Goal: Check status: Check status

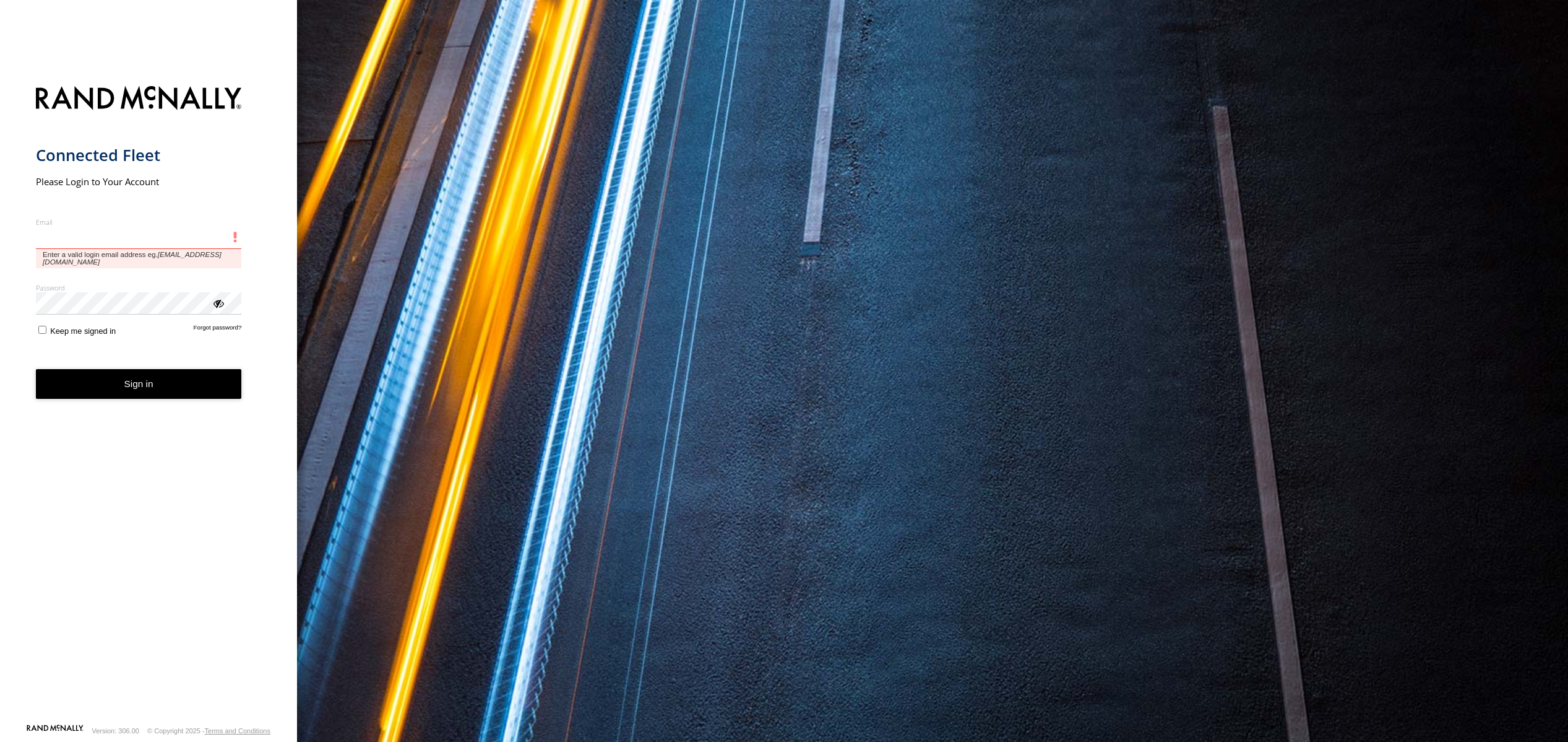
type input "**********"
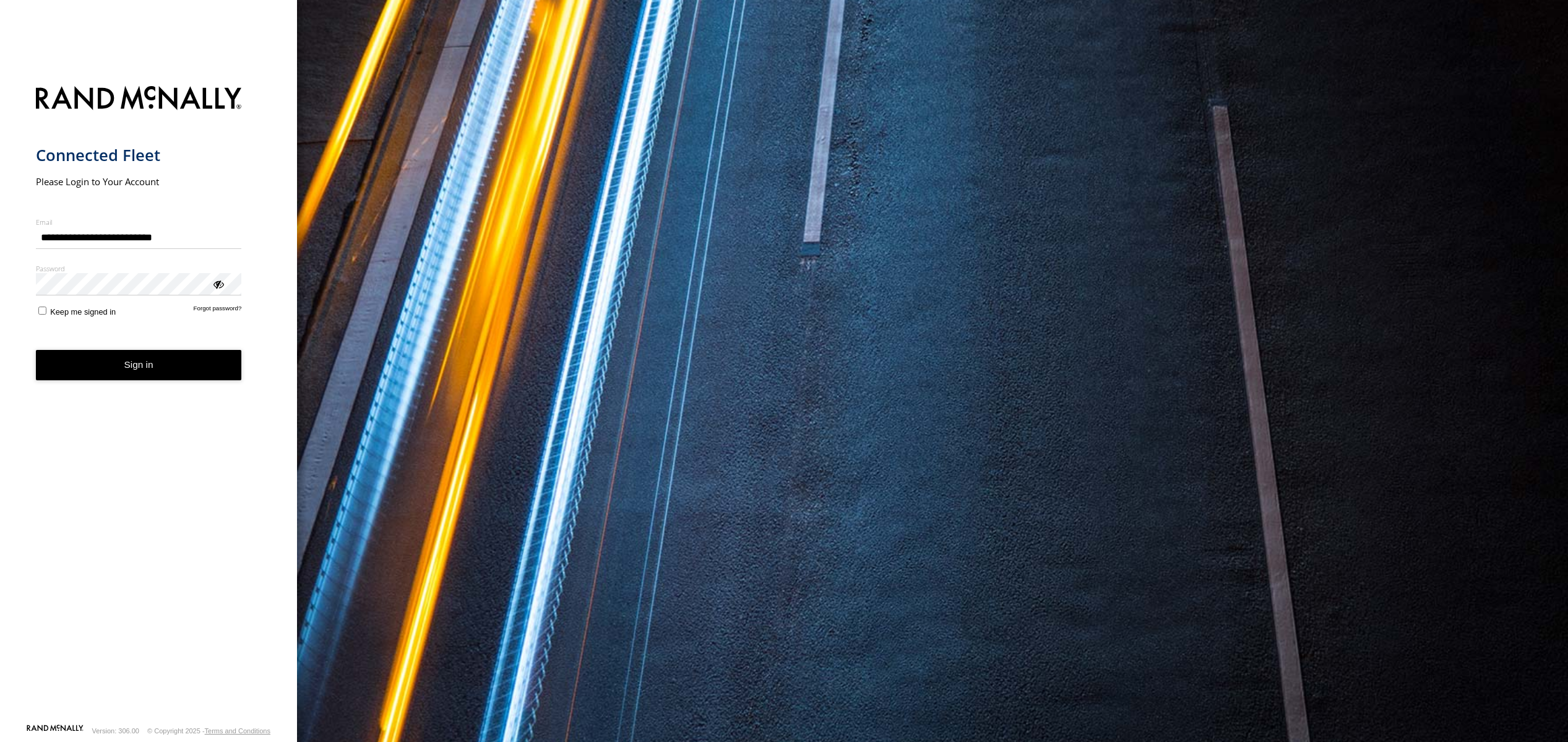
click at [164, 373] on button "Sign in" at bounding box center [139, 365] width 206 height 30
click at [163, 368] on button "Sign in" at bounding box center [139, 365] width 206 height 30
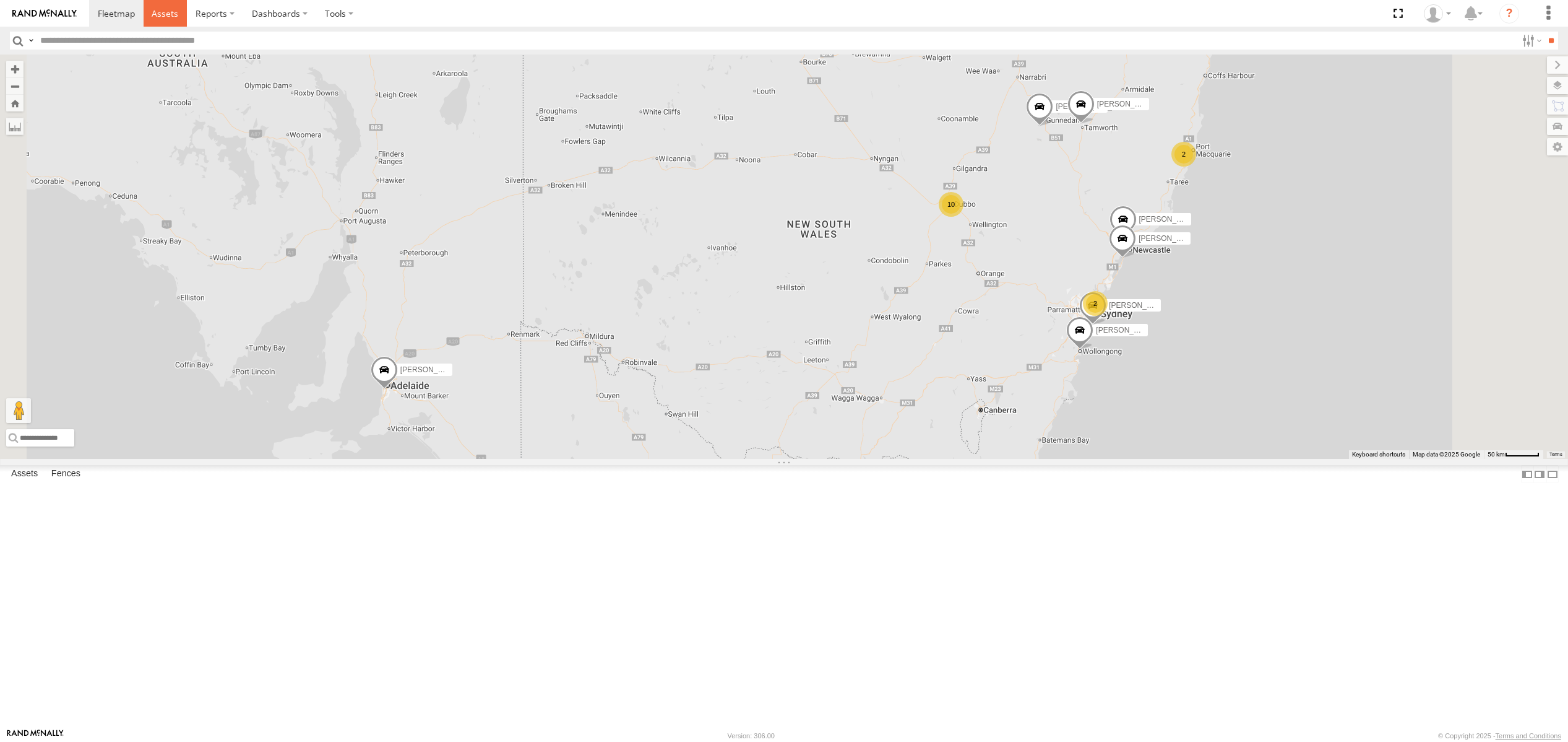
click at [164, 15] on span at bounding box center [164, 14] width 26 height 12
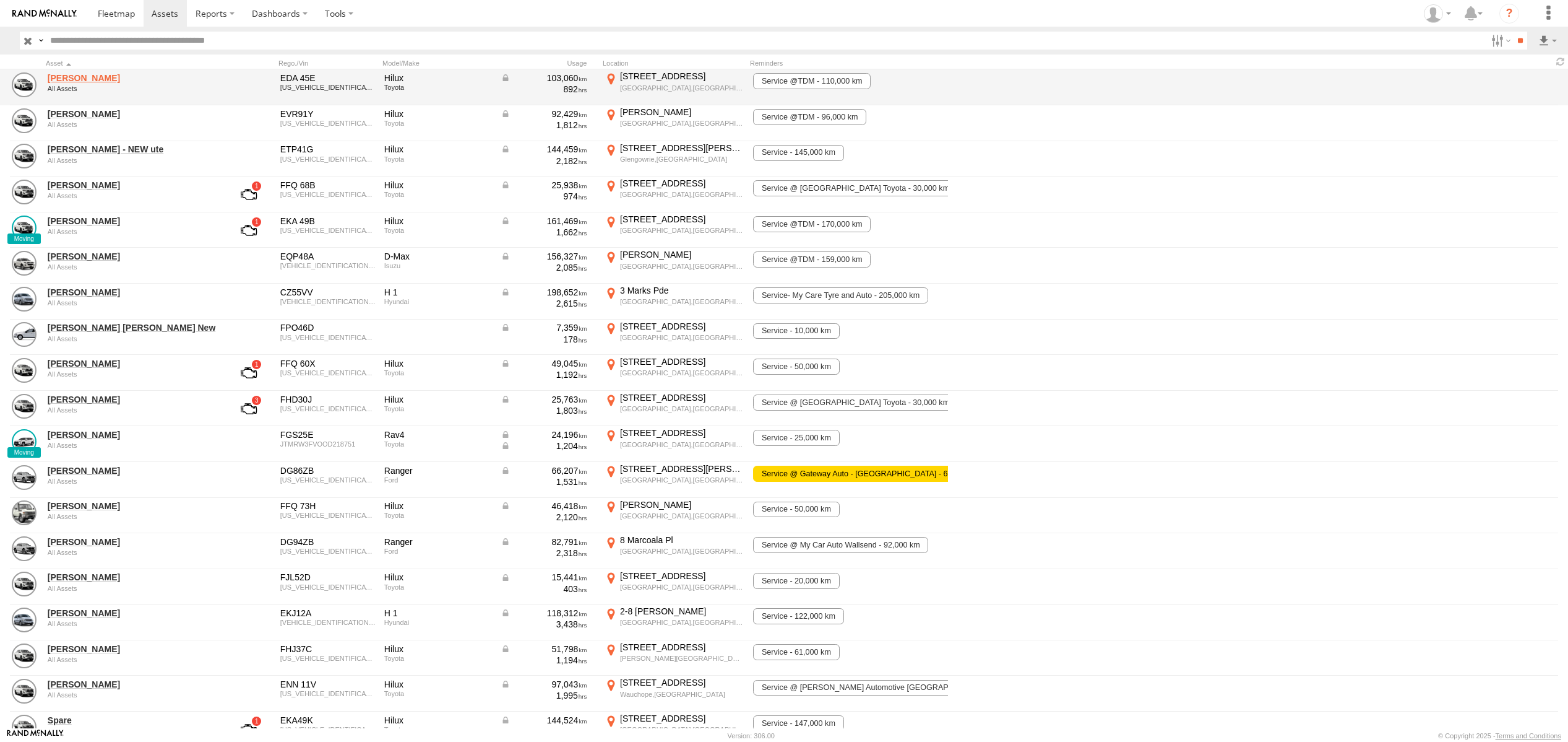
click at [87, 78] on link "[PERSON_NAME]" at bounding box center [133, 77] width 170 height 11
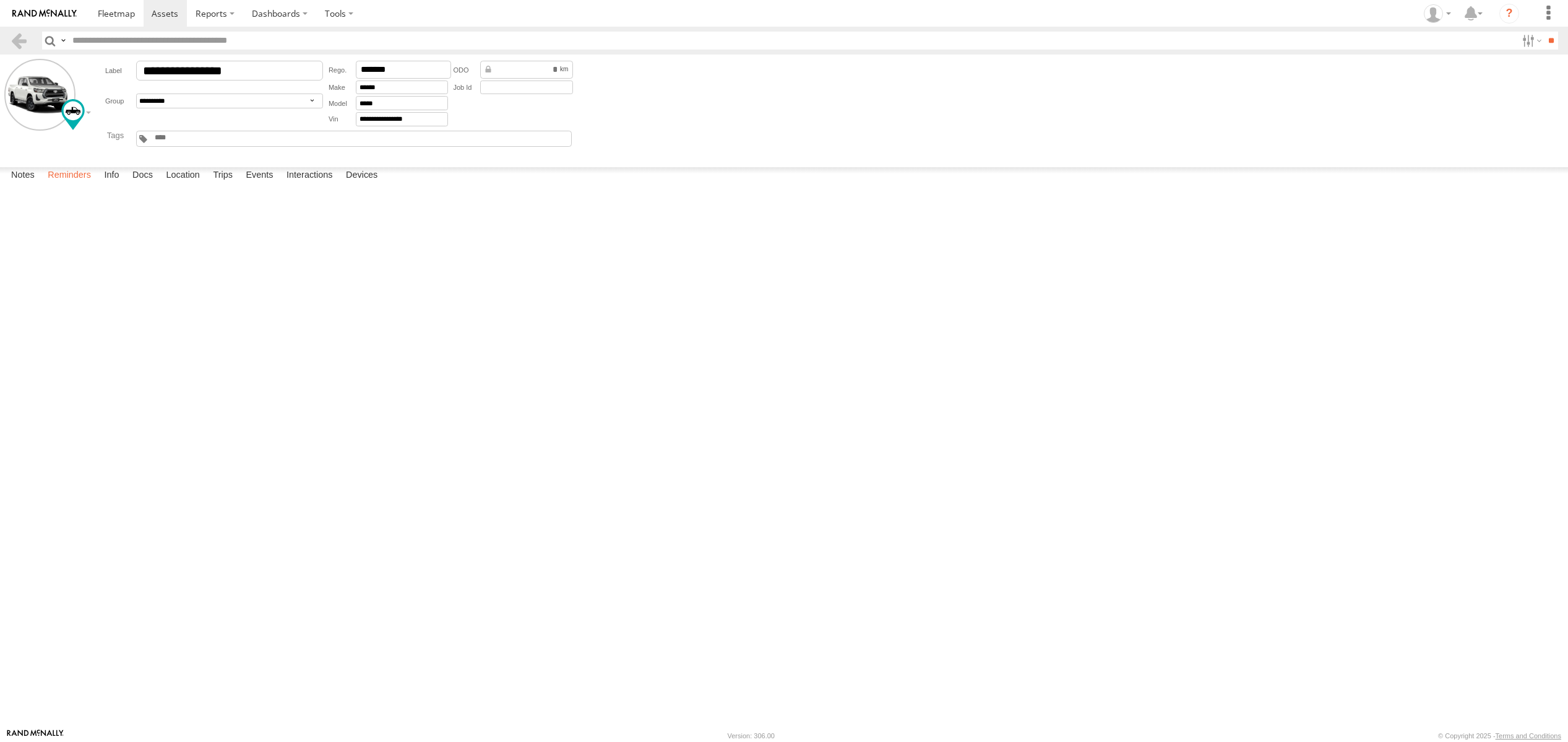
click at [75, 185] on label "Reminders" at bounding box center [68, 176] width 56 height 18
